Goal: Information Seeking & Learning: Learn about a topic

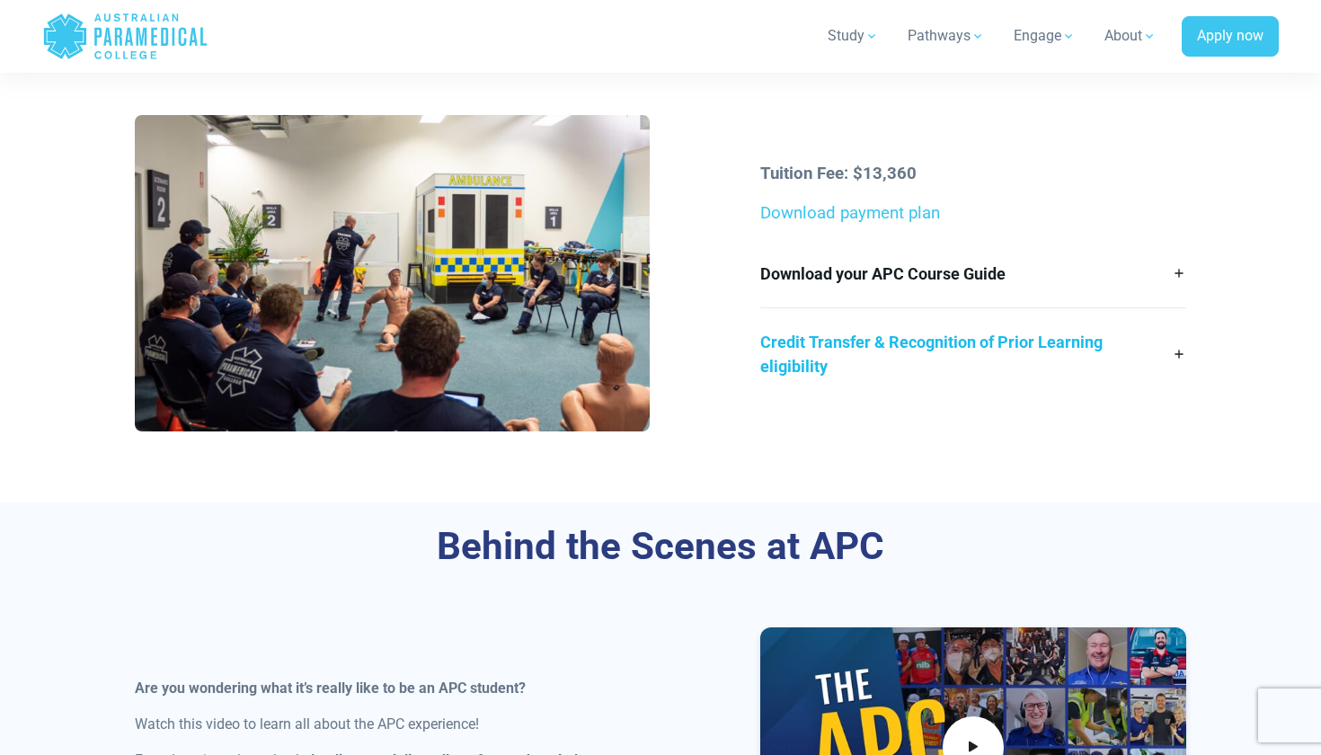
click at [917, 351] on link "Credit Transfer & Recognition of Prior Learning eligibility" at bounding box center [972, 354] width 425 height 92
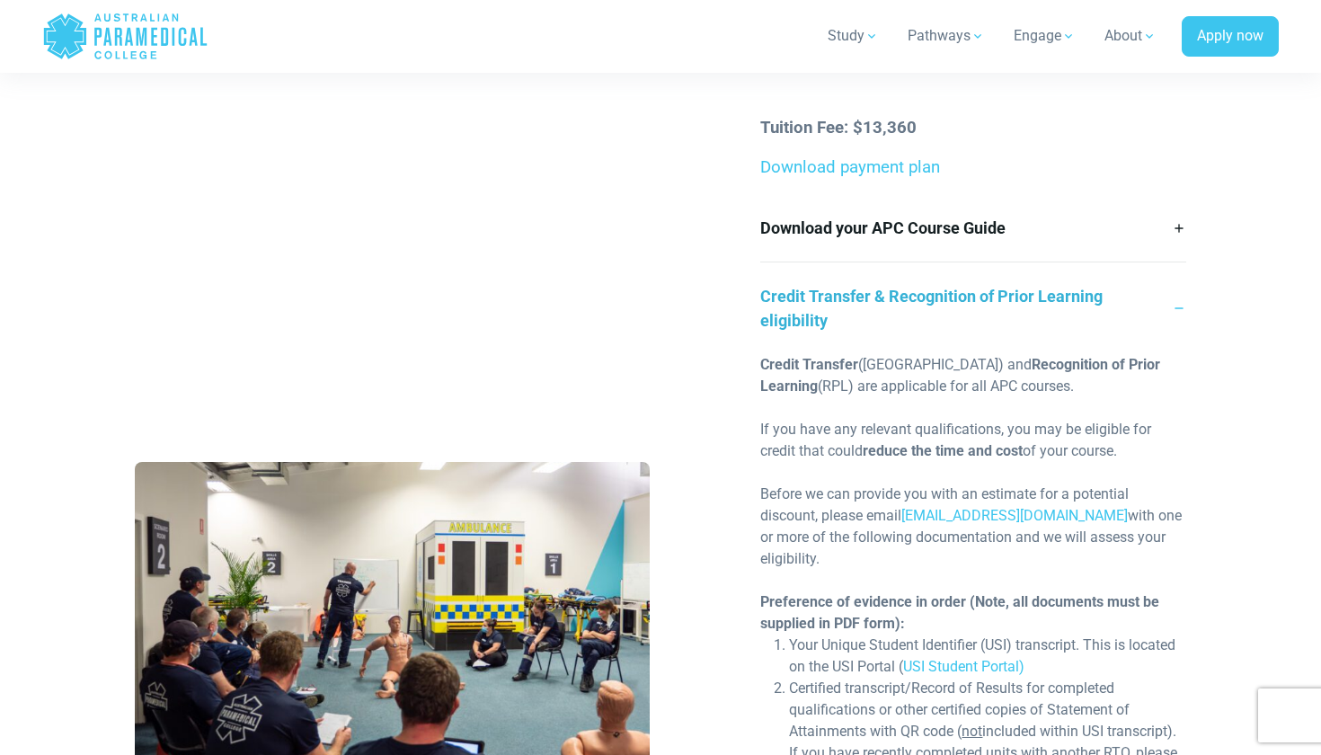
click at [935, 295] on link "Credit Transfer & Recognition of Prior Learning eligibility" at bounding box center [972, 308] width 425 height 92
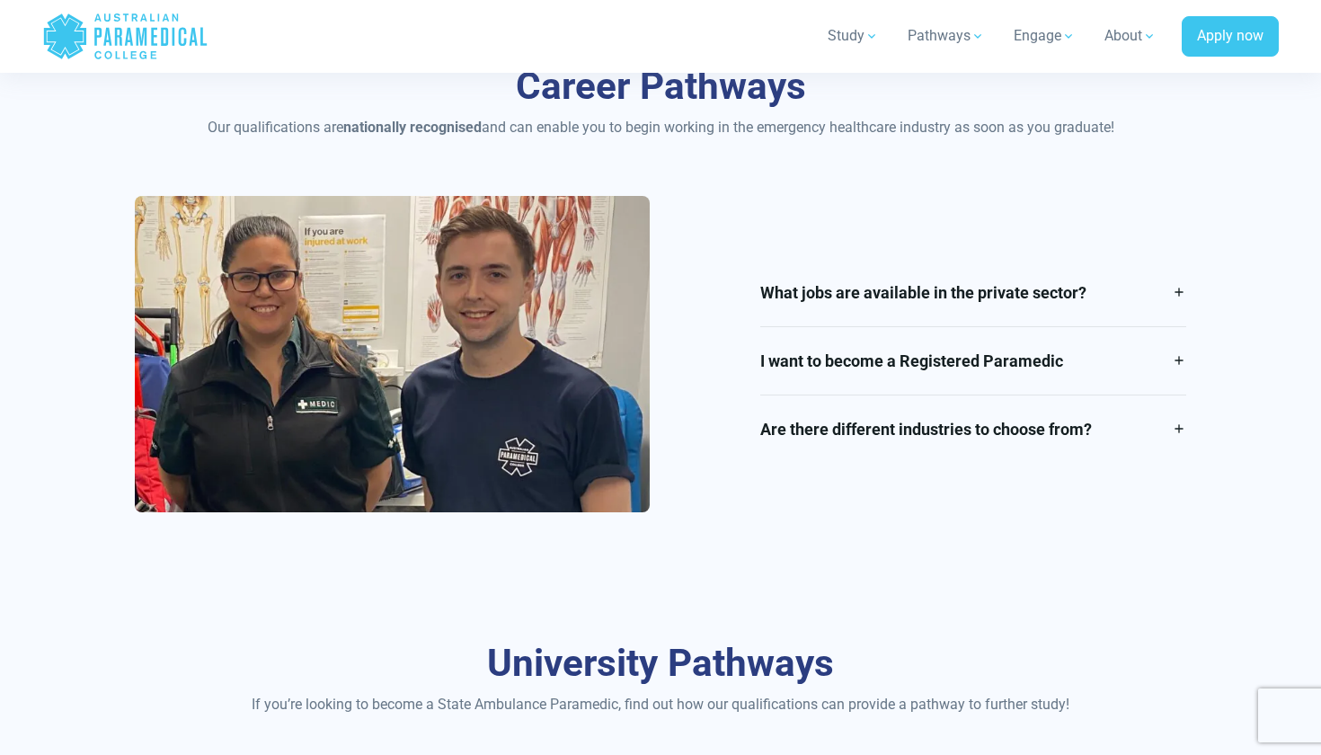
scroll to position [2086, 0]
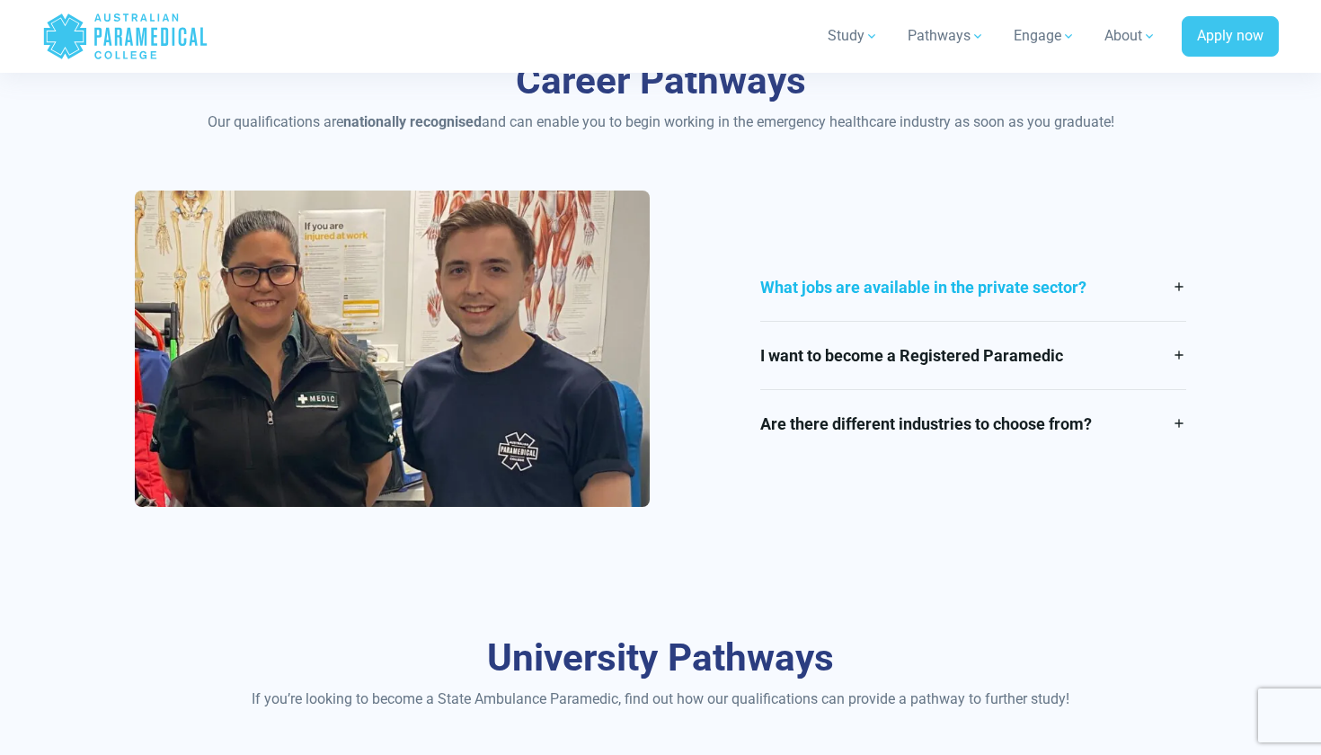
click at [870, 272] on link "What jobs are available in the private sector?" at bounding box center [972, 286] width 425 height 67
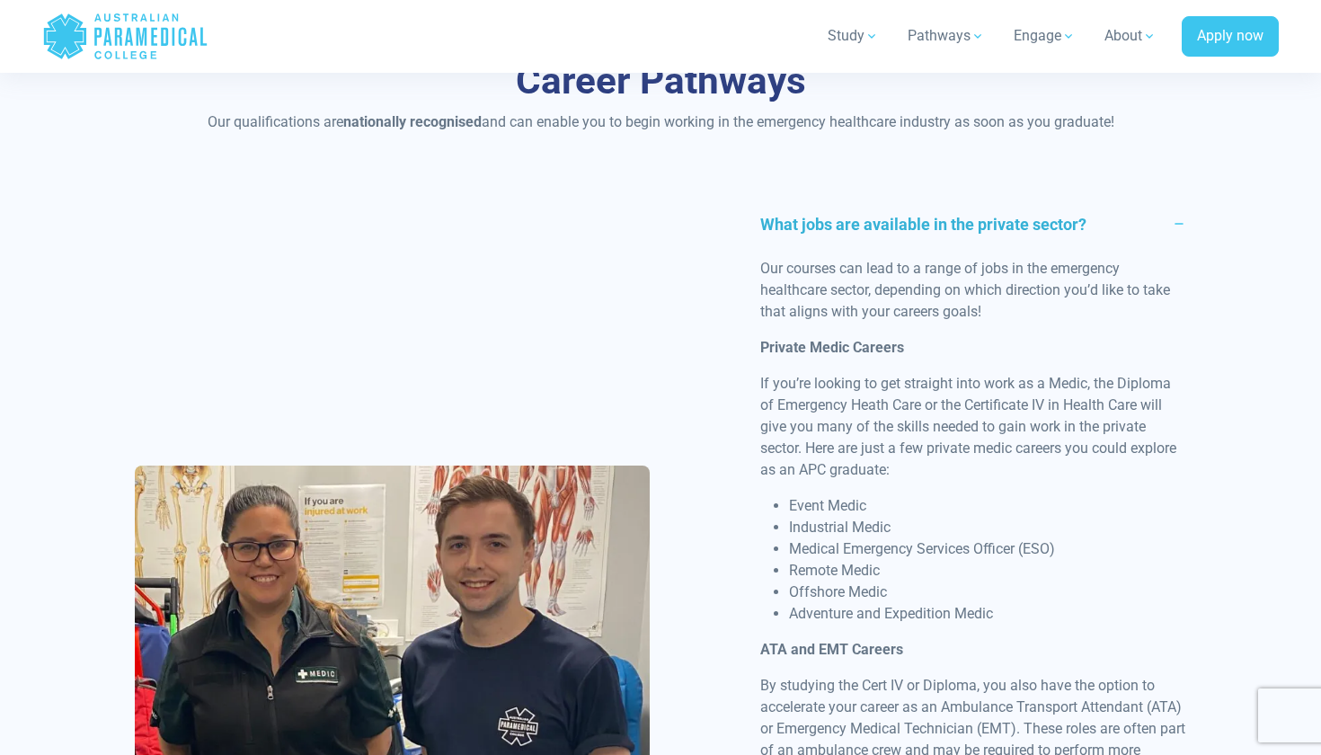
click at [1011, 220] on link "What jobs are available in the private sector?" at bounding box center [972, 224] width 425 height 67
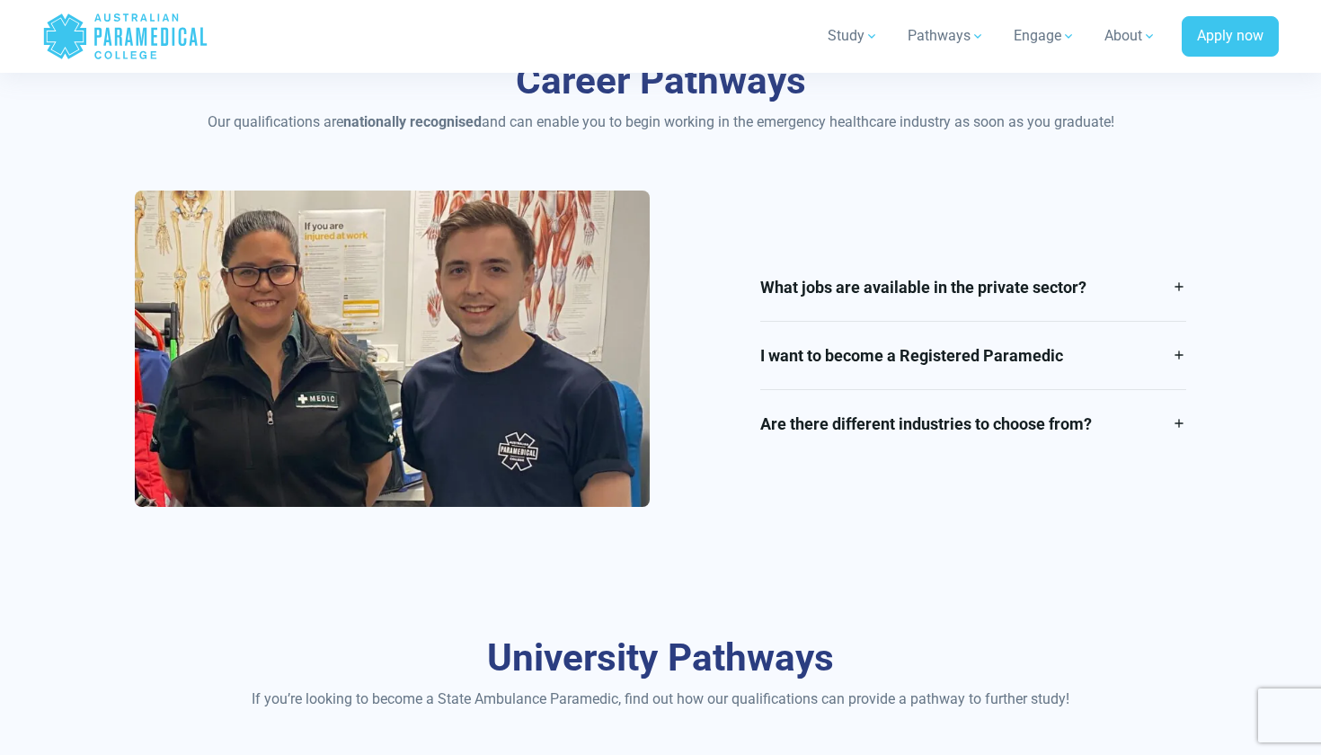
click at [764, 176] on div "Career Pathways Our qualifications are nationally recognised and can enable you…" at bounding box center [660, 289] width 1258 height 577
click at [840, 364] on link "I want to become a Registered Paramedic" at bounding box center [972, 355] width 425 height 67
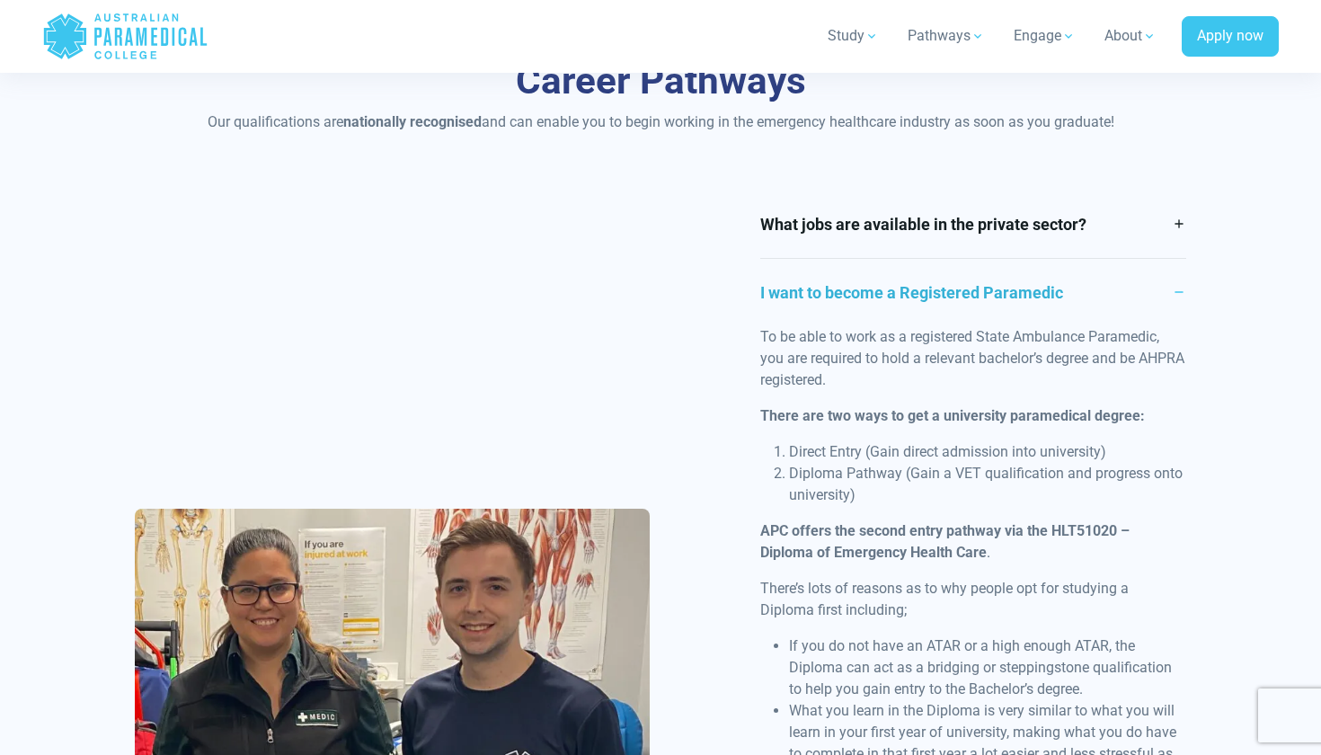
click at [855, 297] on link "I want to become a Registered Paramedic" at bounding box center [972, 292] width 425 height 67
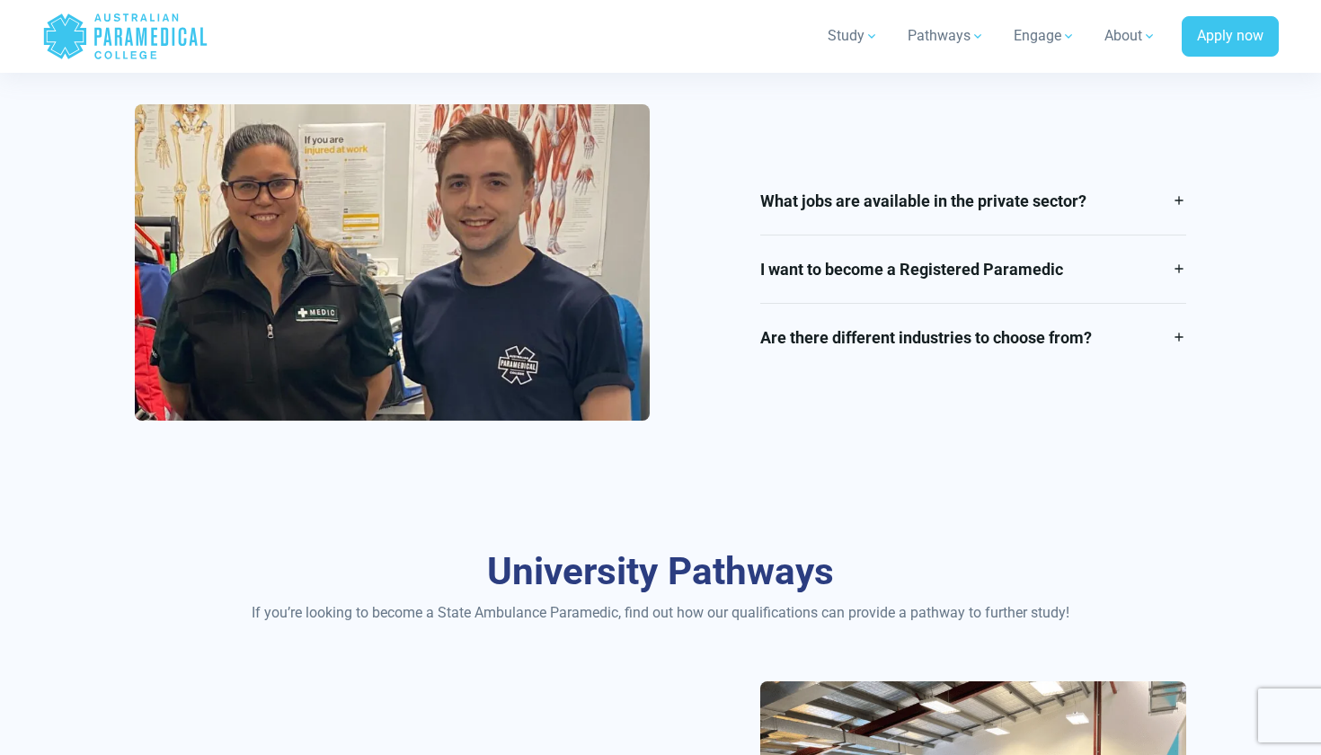
scroll to position [2171, 0]
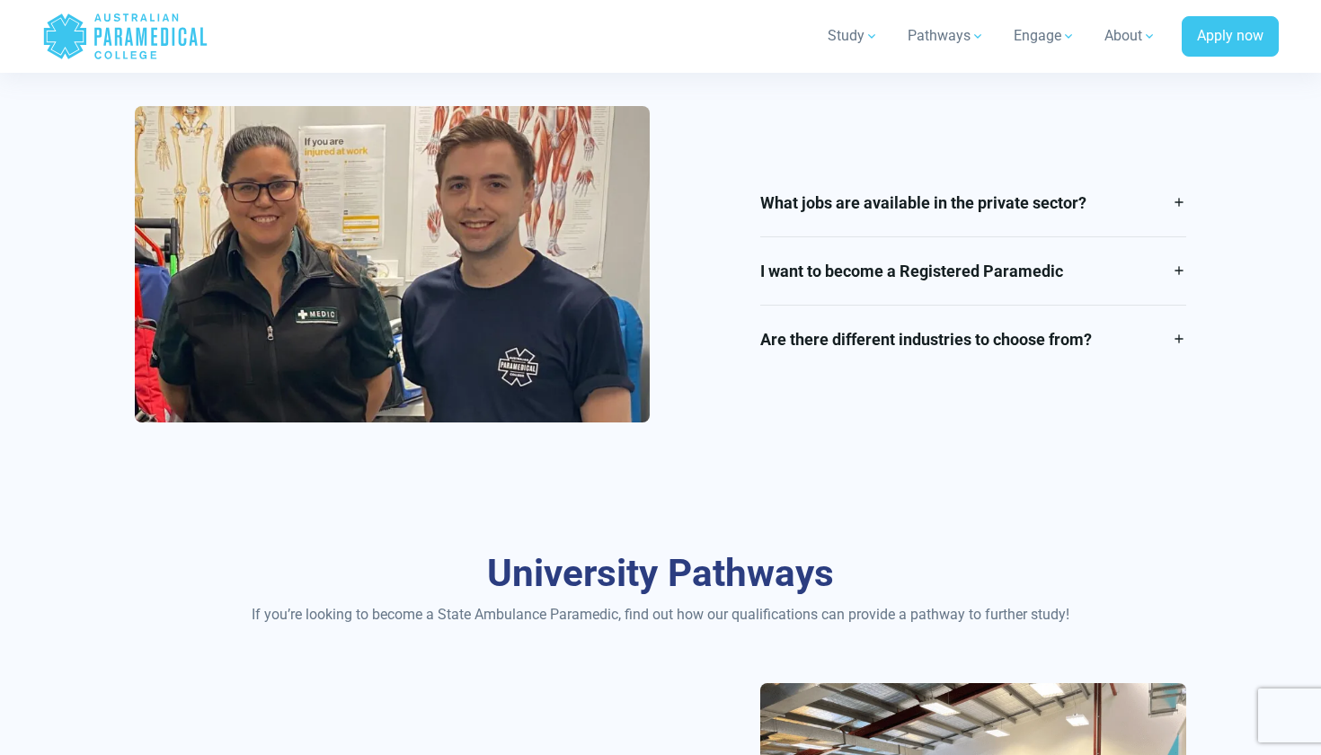
drag, startPoint x: 750, startPoint y: 189, endPoint x: 1229, endPoint y: 341, distance: 502.6
click at [1229, 341] on div "Career Pathways Our qualifications are nationally recognised and can enable you…" at bounding box center [660, 204] width 1258 height 577
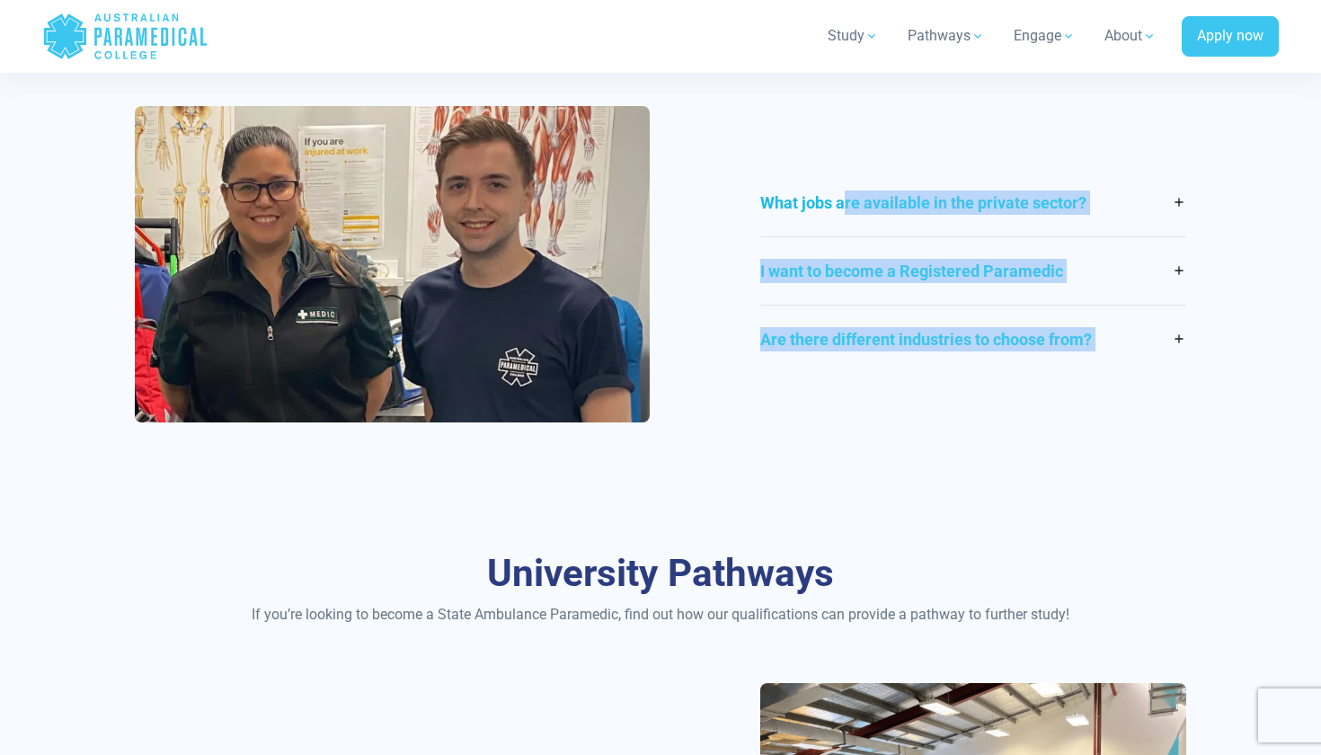
drag, startPoint x: 1229, startPoint y: 341, endPoint x: 767, endPoint y: 177, distance: 490.1
click at [767, 177] on div "Career Pathways Our qualifications are nationally recognised and can enable you…" at bounding box center [660, 204] width 1258 height 577
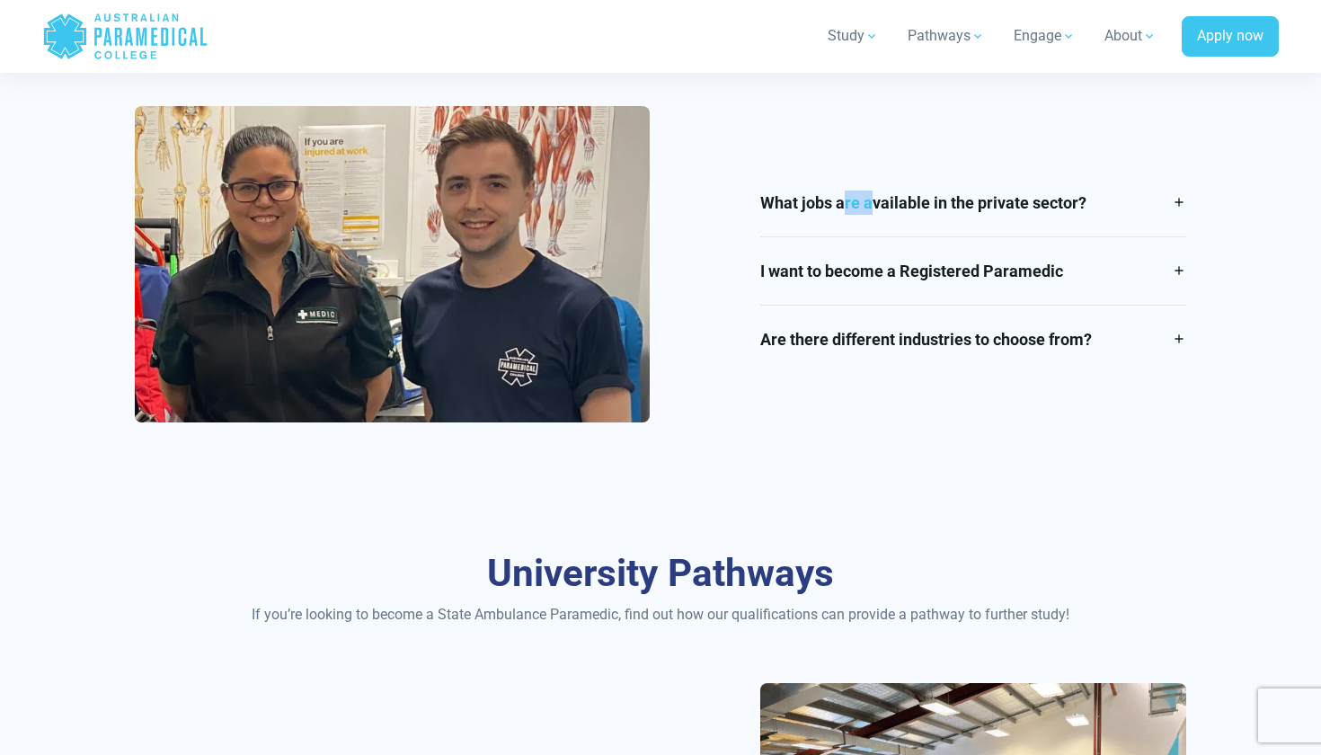
click at [797, 122] on div "What jobs are available in the private sector? Our courses can lead to a range …" at bounding box center [660, 271] width 1073 height 330
click at [773, 154] on div "What jobs are available in the private sector? Our courses can lead to a range …" at bounding box center [660, 271] width 1073 height 330
click at [753, 180] on div "What jobs are available in the private sector? Our courses can lead to a range …" at bounding box center [973, 271] width 447 height 204
drag, startPoint x: 755, startPoint y: 190, endPoint x: 1193, endPoint y: 438, distance: 503.2
click at [1186, 408] on div "What jobs are available in the private sector? Our courses can lead to a range …" at bounding box center [660, 271] width 1073 height 330
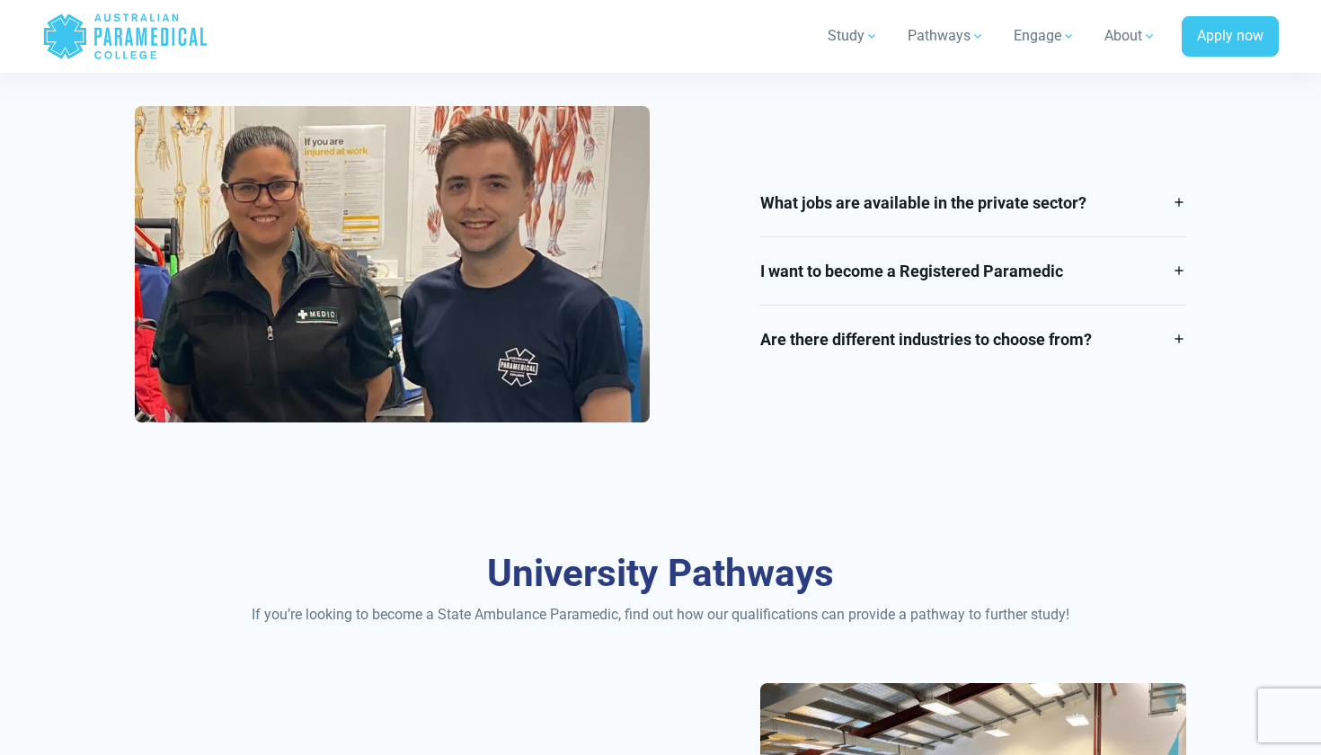
click at [1193, 438] on div "Career Pathways Our qualifications are nationally recognised and can enable you…" at bounding box center [660, 204] width 1258 height 577
drag, startPoint x: 758, startPoint y: 198, endPoint x: 1094, endPoint y: 369, distance: 377.5
click at [1094, 369] on div "What jobs are available in the private sector? Our courses can lead to a range …" at bounding box center [973, 271] width 447 height 204
click at [1094, 369] on link "Are there different industries to choose from?" at bounding box center [972, 339] width 425 height 67
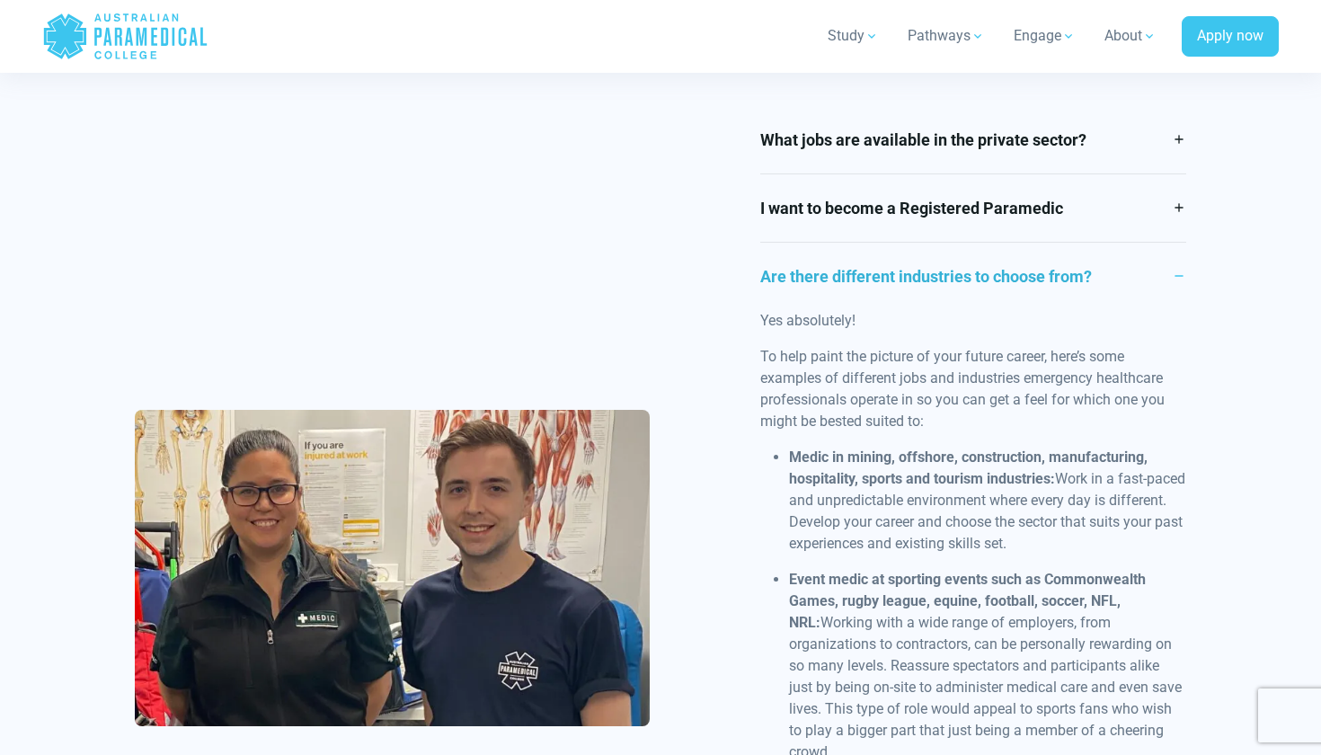
click at [1094, 369] on p "To help paint the picture of your future career, here’s some examples of differ…" at bounding box center [972, 389] width 425 height 86
click at [1082, 270] on link "Are there different industries to choose from?" at bounding box center [972, 276] width 425 height 67
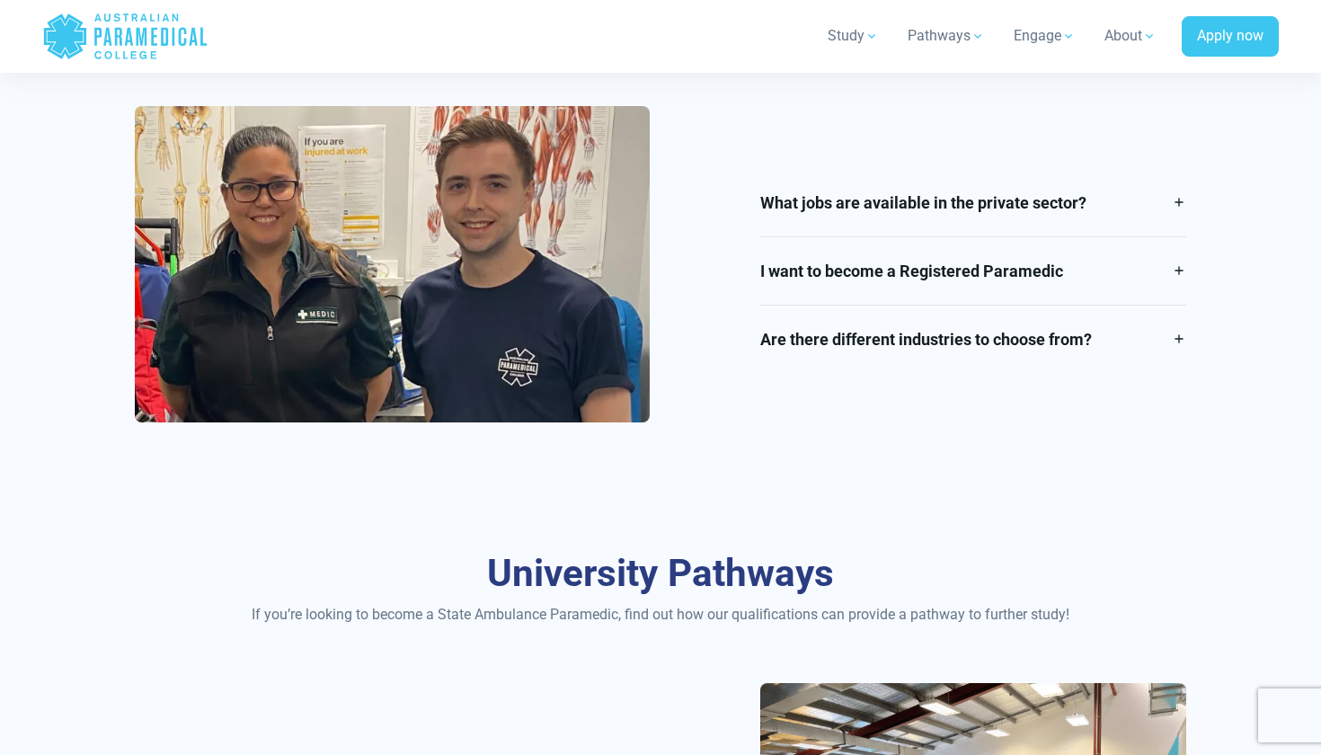
drag, startPoint x: 754, startPoint y: 191, endPoint x: 1088, endPoint y: 372, distance: 379.7
click at [1088, 372] on div "What jobs are available in the private sector? Our courses can lead to a range …" at bounding box center [660, 271] width 1073 height 330
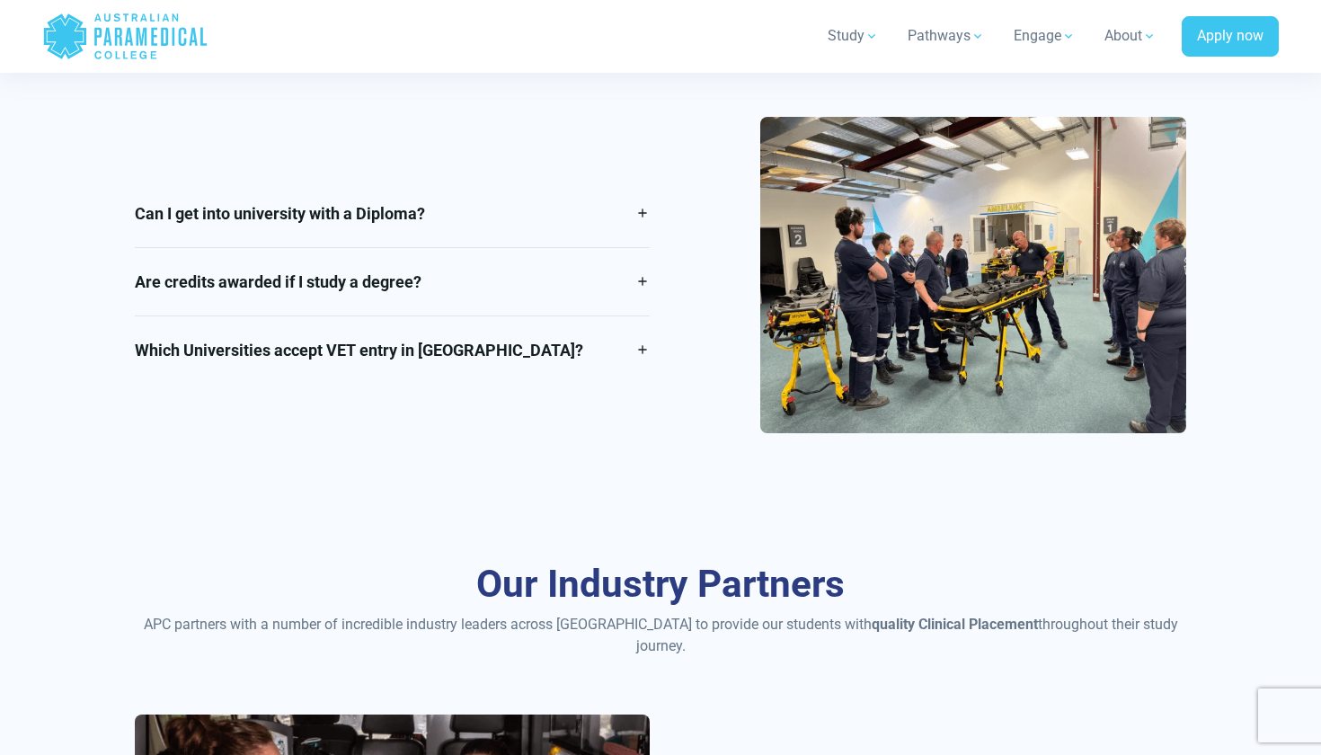
scroll to position [2734, 0]
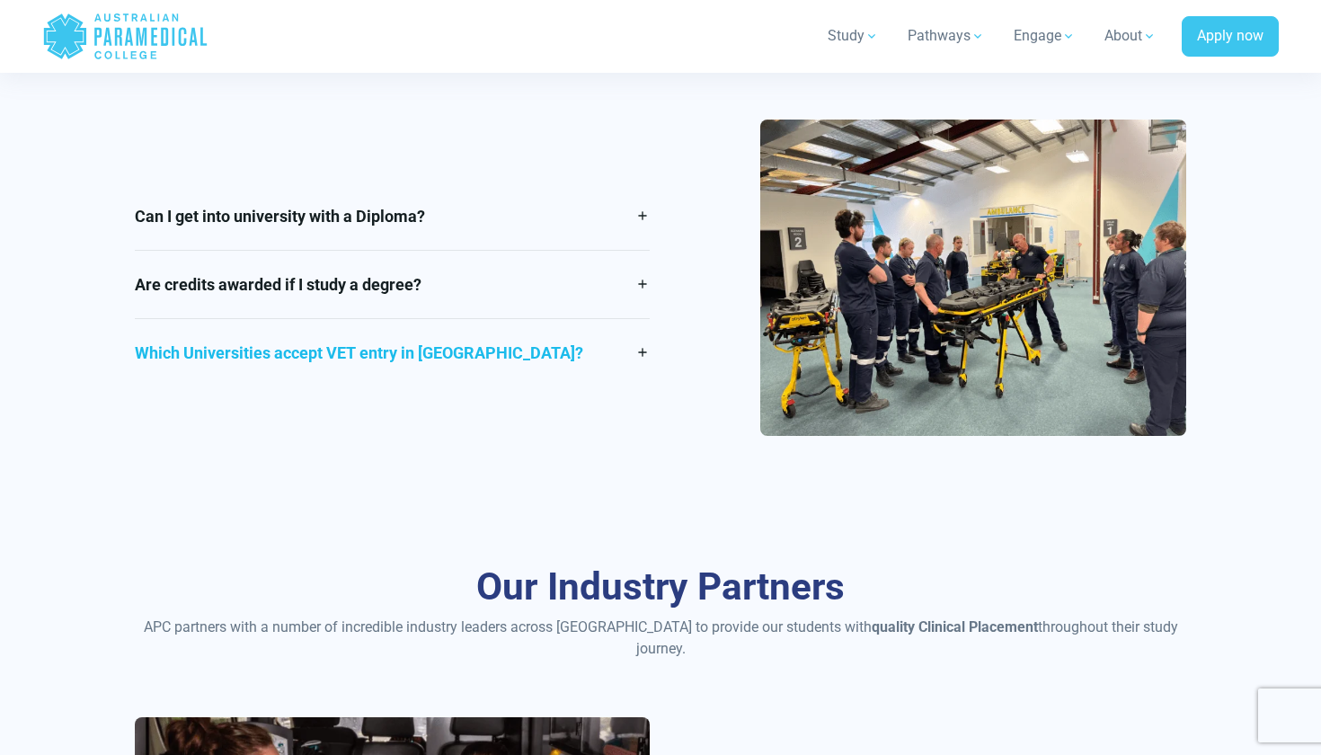
drag, startPoint x: 120, startPoint y: 209, endPoint x: 477, endPoint y: 362, distance: 388.5
click at [480, 362] on div "University Pathways If you’re looking to become a State Ambulance Paramedic, fi…" at bounding box center [660, 218] width 1258 height 577
click at [360, 449] on div "University Pathways If you’re looking to become a State Ambulance Paramedic, fi…" at bounding box center [660, 218] width 1258 height 577
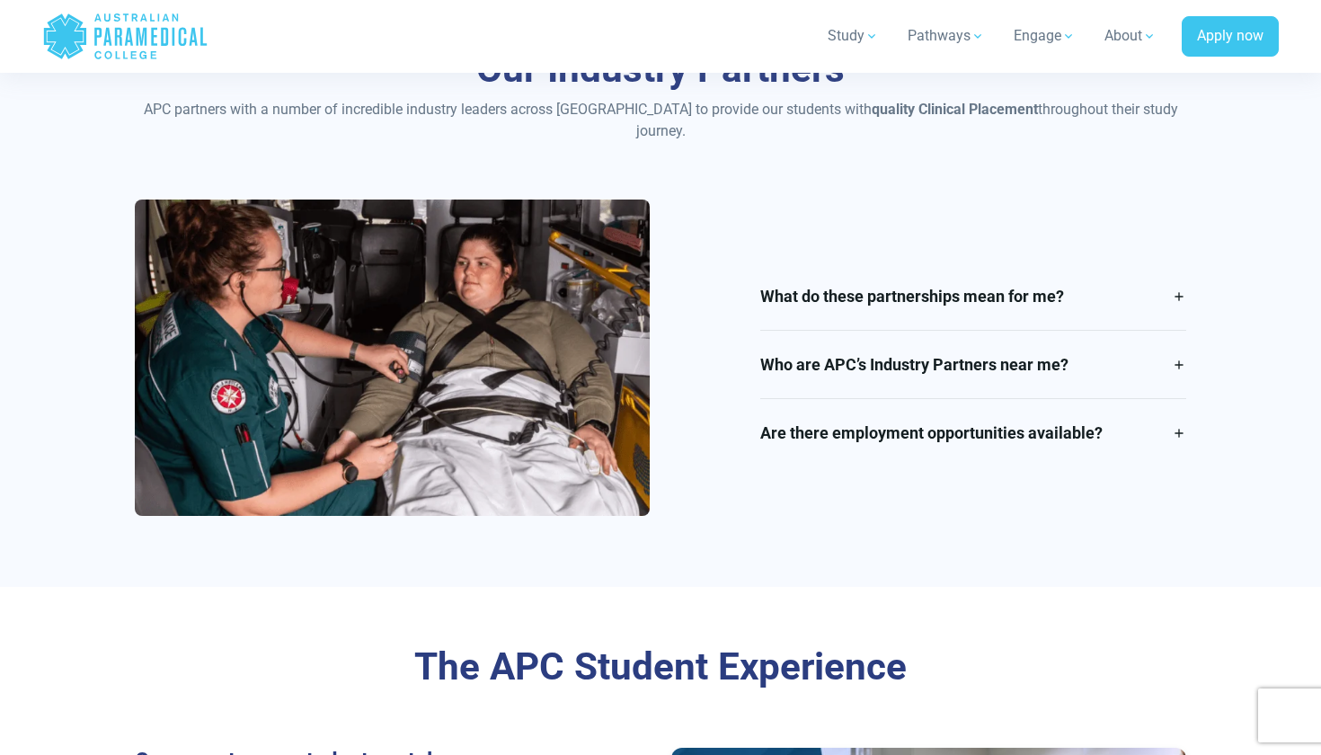
scroll to position [3252, 0]
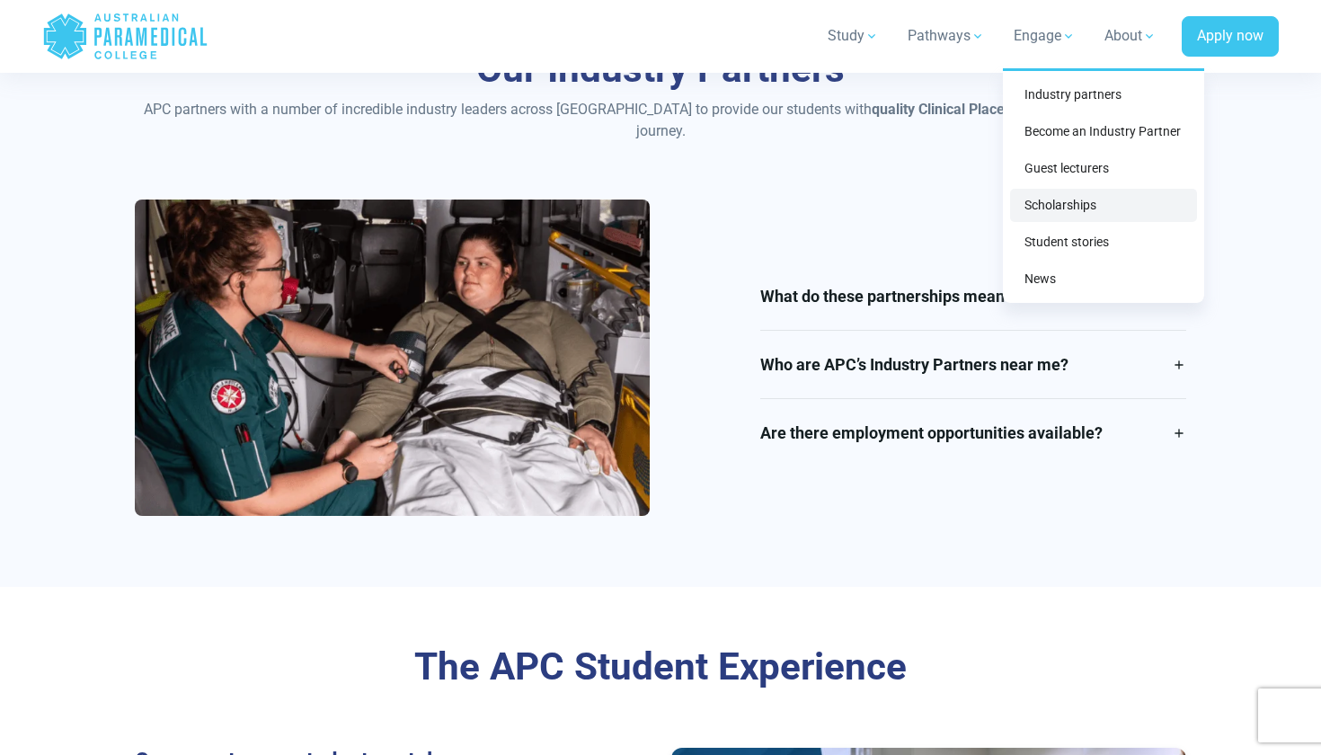
click at [1051, 207] on link "Scholarships" at bounding box center [1103, 205] width 187 height 33
click at [950, 200] on div "What do these partnerships mean for me? Our Industry Partner’s offer APC studen…" at bounding box center [660, 365] width 1073 height 330
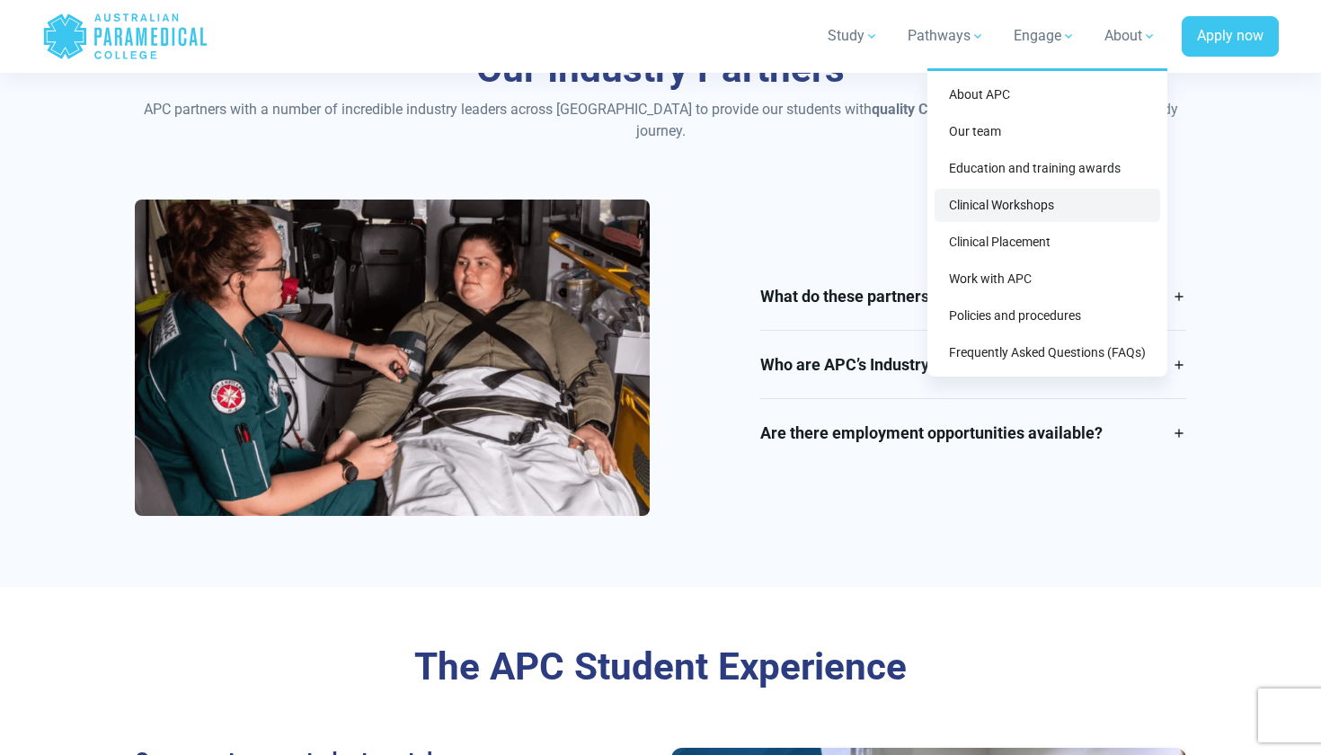
click at [1066, 205] on link "Clinical Workshops" at bounding box center [1048, 205] width 226 height 33
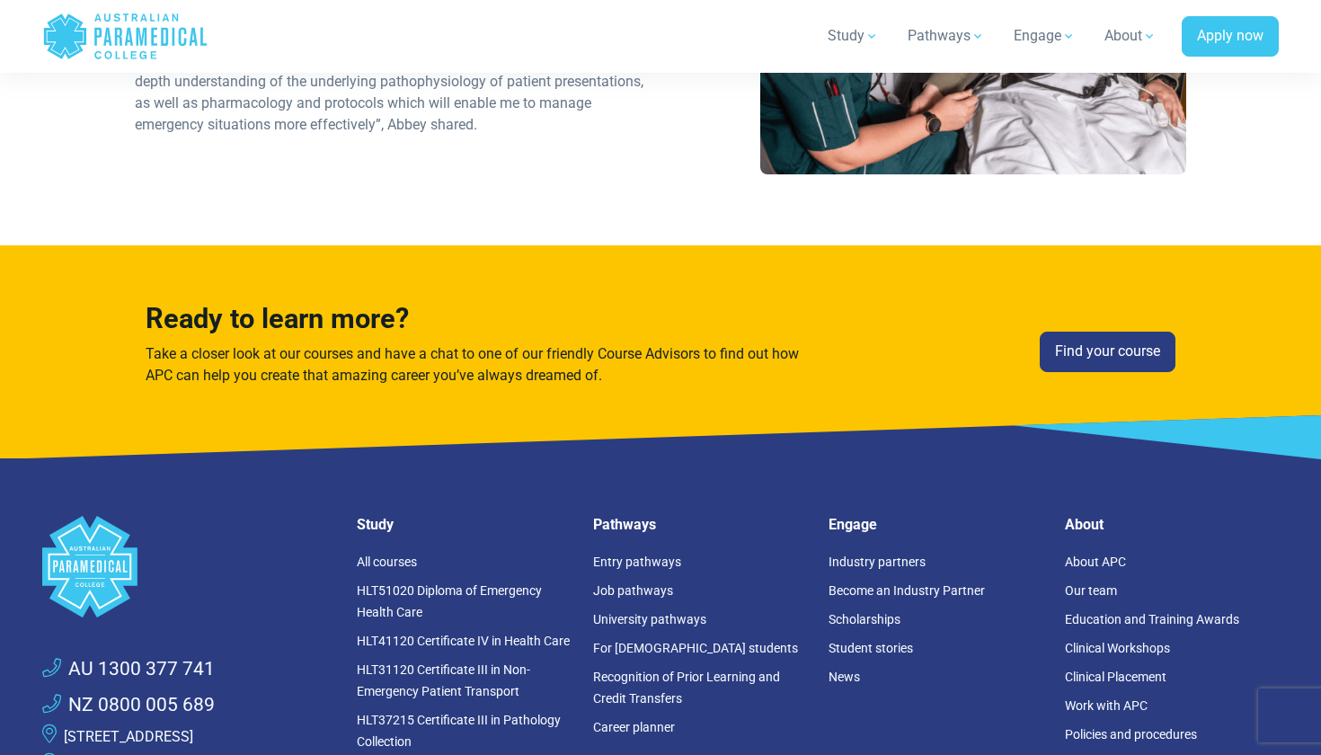
scroll to position [2635, 0]
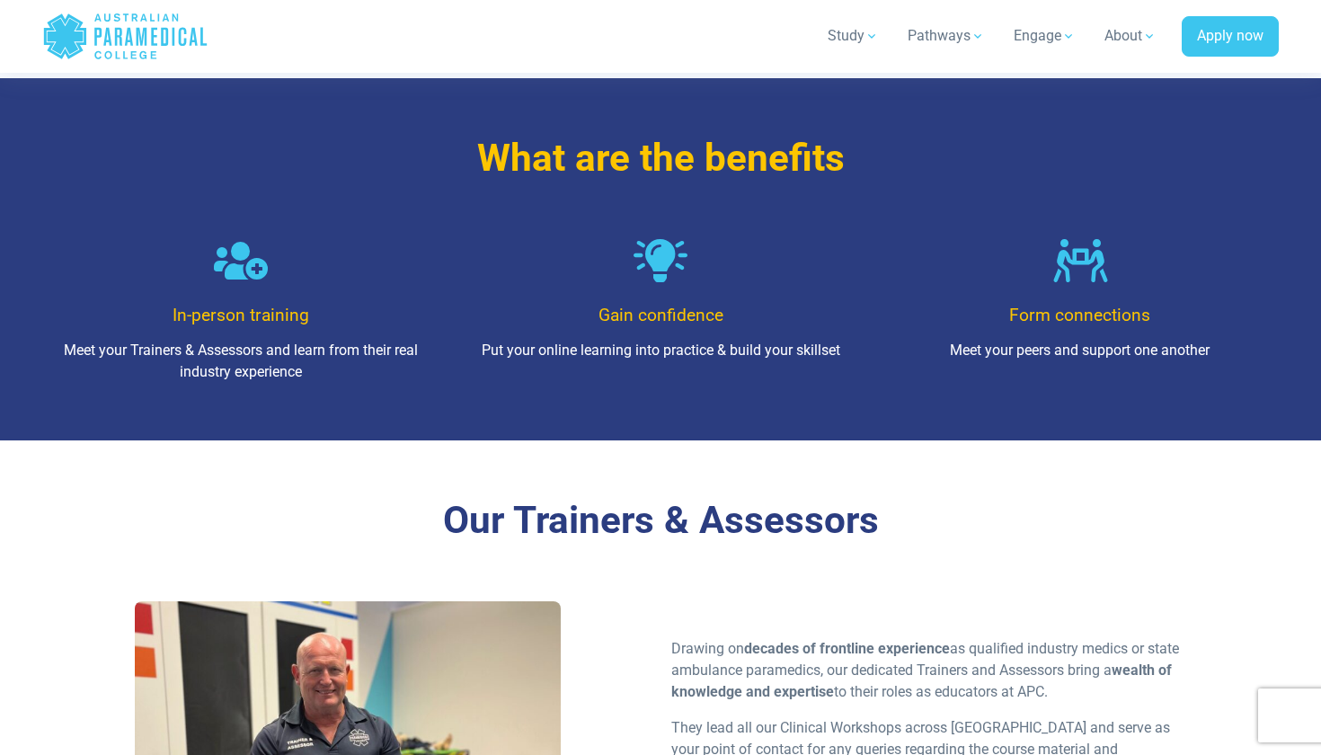
scroll to position [1456, 0]
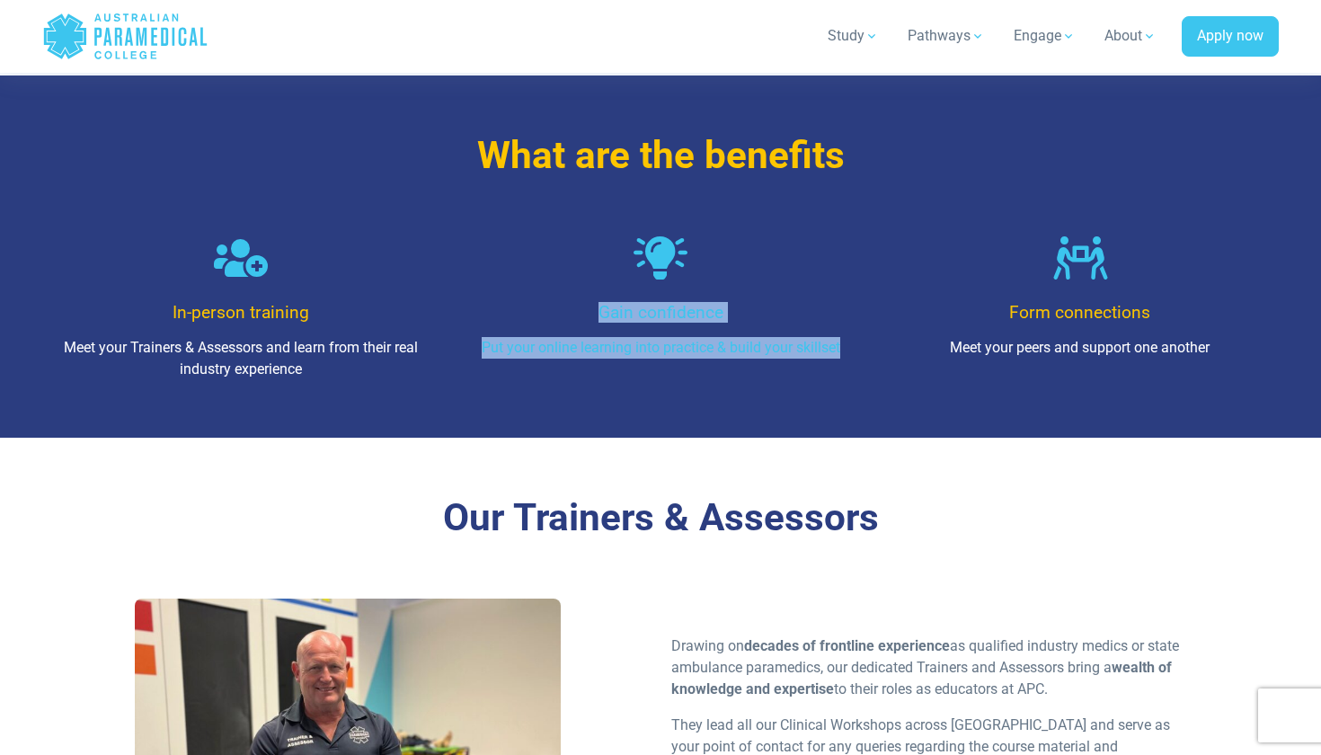
drag, startPoint x: 586, startPoint y: 304, endPoint x: 859, endPoint y: 351, distance: 277.2
click at [860, 351] on div "Gain confidence Put your online learning into practice & build your skillset" at bounding box center [661, 308] width 420 height 144
click at [859, 351] on div "Gain confidence Put your online learning into practice & build your skillset" at bounding box center [661, 297] width 398 height 122
drag, startPoint x: 859, startPoint y: 351, endPoint x: 579, endPoint y: 282, distance: 288.6
click at [579, 282] on div "Gain confidence Put your online learning into practice & build your skillset" at bounding box center [661, 297] width 398 height 122
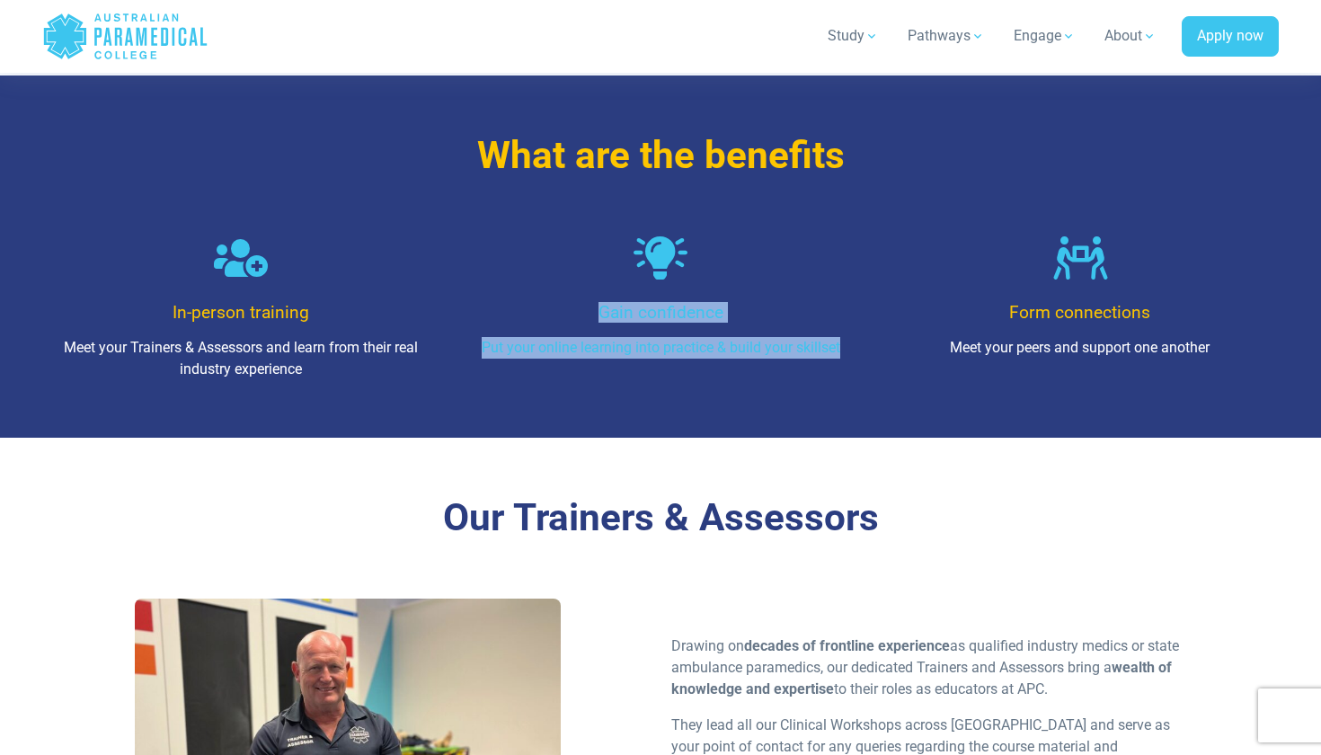
click at [578, 283] on div "Gain confidence Put your online learning into practice & build your skillset" at bounding box center [661, 297] width 398 height 122
drag, startPoint x: 600, startPoint y: 309, endPoint x: 844, endPoint y: 369, distance: 251.8
click at [846, 366] on div "Gain confidence Put your online learning into practice & build your skillset" at bounding box center [661, 308] width 420 height 144
click at [844, 369] on div "Gain confidence Put your online learning into practice & build your skillset" at bounding box center [661, 308] width 420 height 144
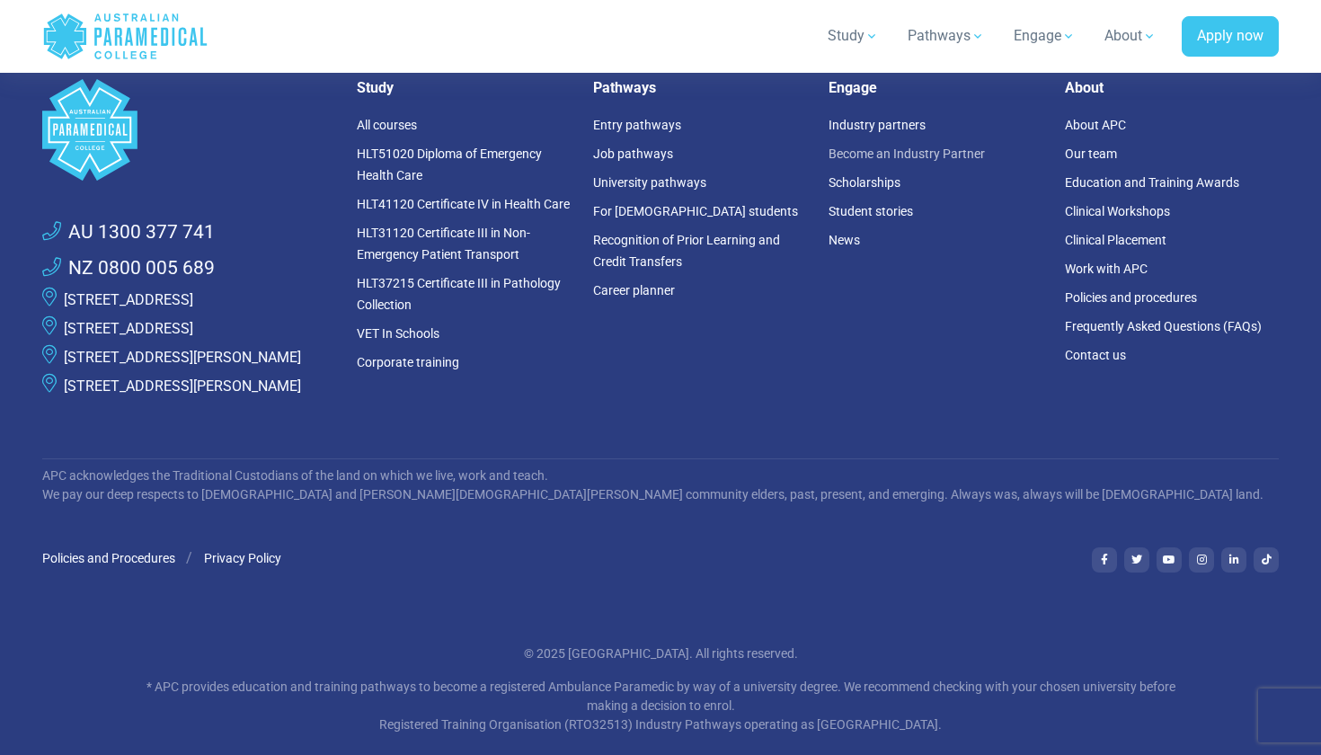
scroll to position [4669, 0]
